Goal: Information Seeking & Learning: Learn about a topic

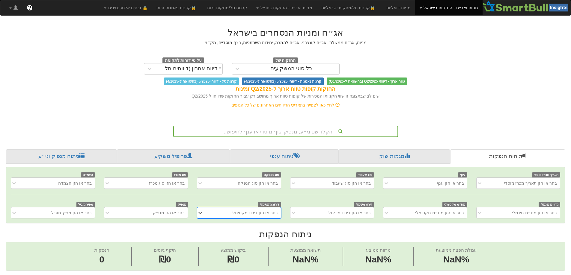
scroll to position [0, 4]
click at [307, 133] on div "הקלד שם ני״ע, מנפיק, גוף מוסדי או ענף לחיפוש..." at bounding box center [285, 131] width 225 height 11
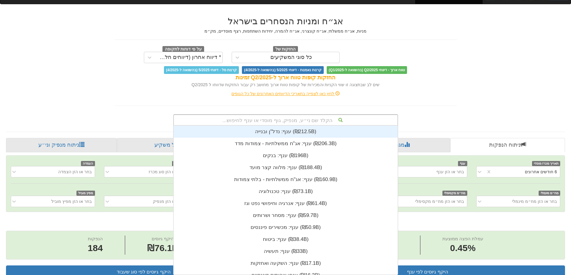
scroll to position [149, 0]
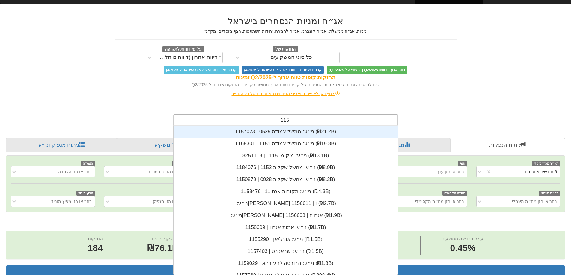
type input "1151"
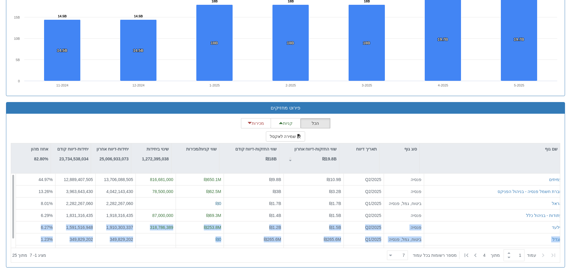
scroll to position [10, 0]
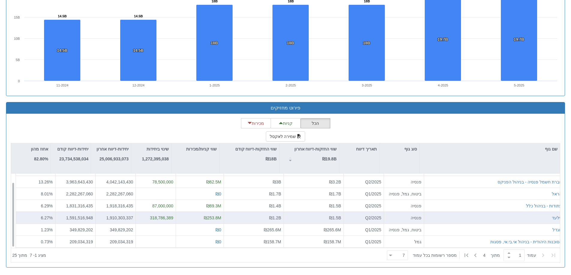
drag, startPoint x: 489, startPoint y: 228, endPoint x: 468, endPoint y: 218, distance: 22.8
click at [468, 218] on div "גילעד" at bounding box center [493, 218] width 135 height 6
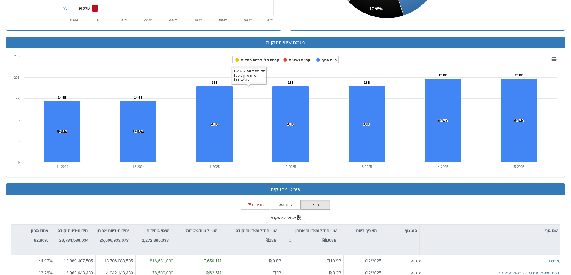
scroll to position [365, 0]
